Goal: Task Accomplishment & Management: Use online tool/utility

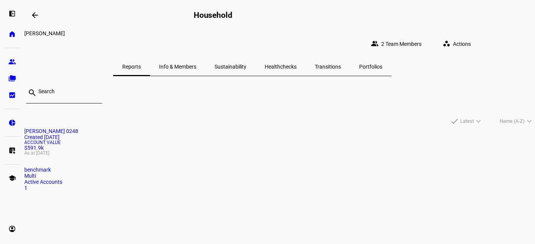
click at [471, 39] on span "Actions" at bounding box center [462, 43] width 18 height 15
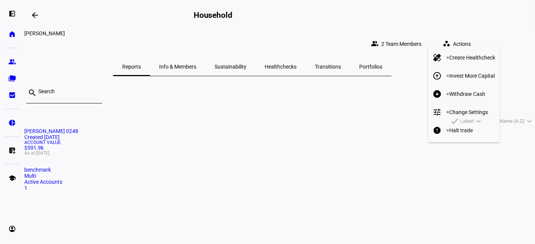
click at [465, 91] on span "Withdraw Cash" at bounding box center [467, 94] width 36 height 6
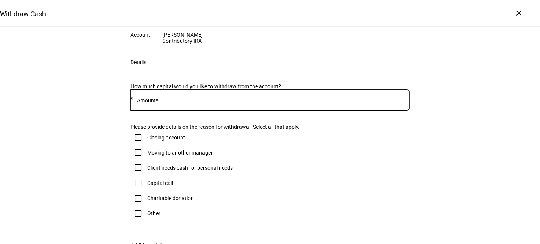
scroll to position [76, 0]
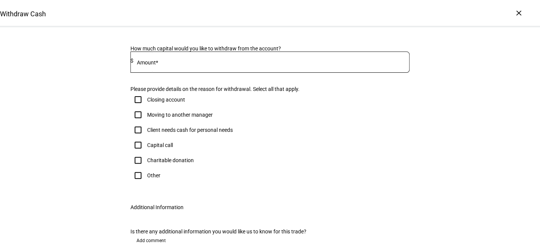
click at [154, 66] on mat-label "Amount*" at bounding box center [147, 63] width 21 height 6
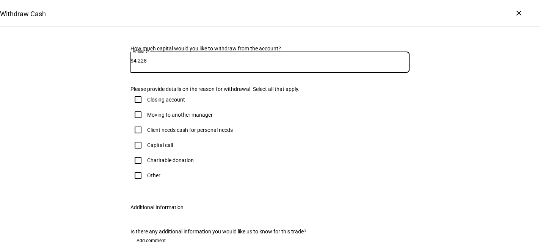
type input "4,228"
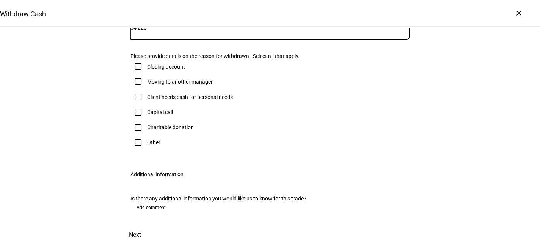
scroll to position [152, 0]
click at [133, 105] on input "Client needs cash for personal needs" at bounding box center [138, 97] width 15 height 15
checkbox input "true"
click at [141, 226] on span "Next" at bounding box center [135, 235] width 12 height 18
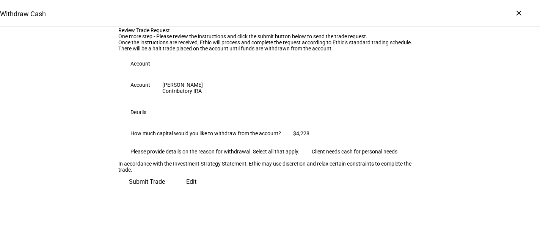
scroll to position [114, 0]
click at [165, 191] on span "Submit Trade" at bounding box center [147, 182] width 36 height 18
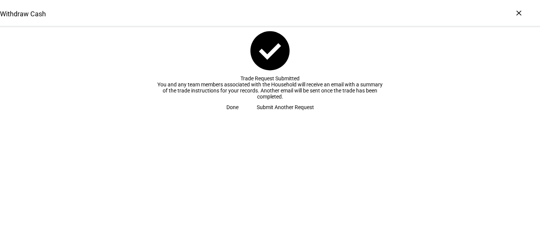
click at [239, 115] on span "Done" at bounding box center [233, 107] width 12 height 15
